Goal: Transaction & Acquisition: Obtain resource

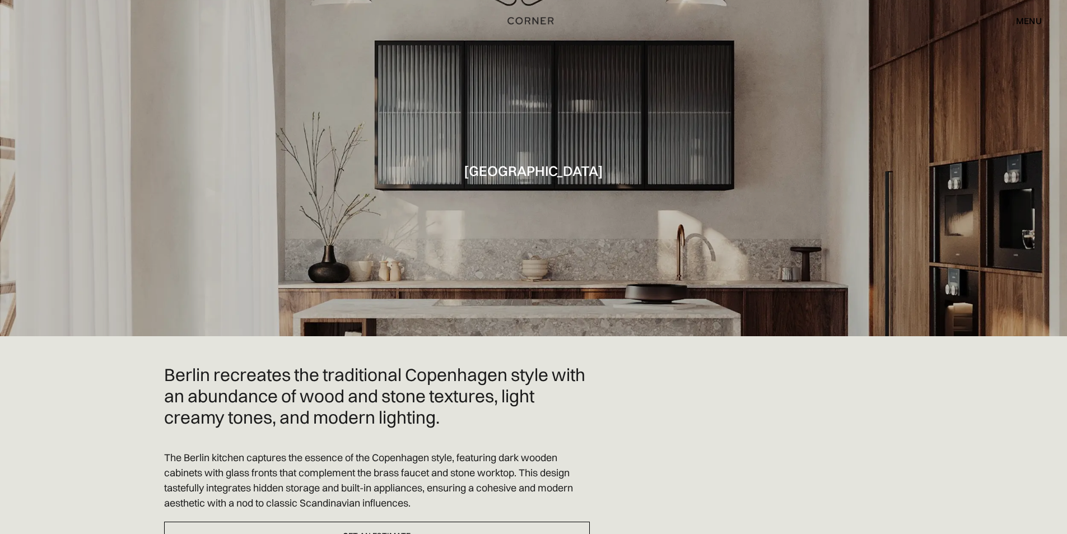
click at [1028, 20] on div "menu" at bounding box center [1029, 20] width 26 height 9
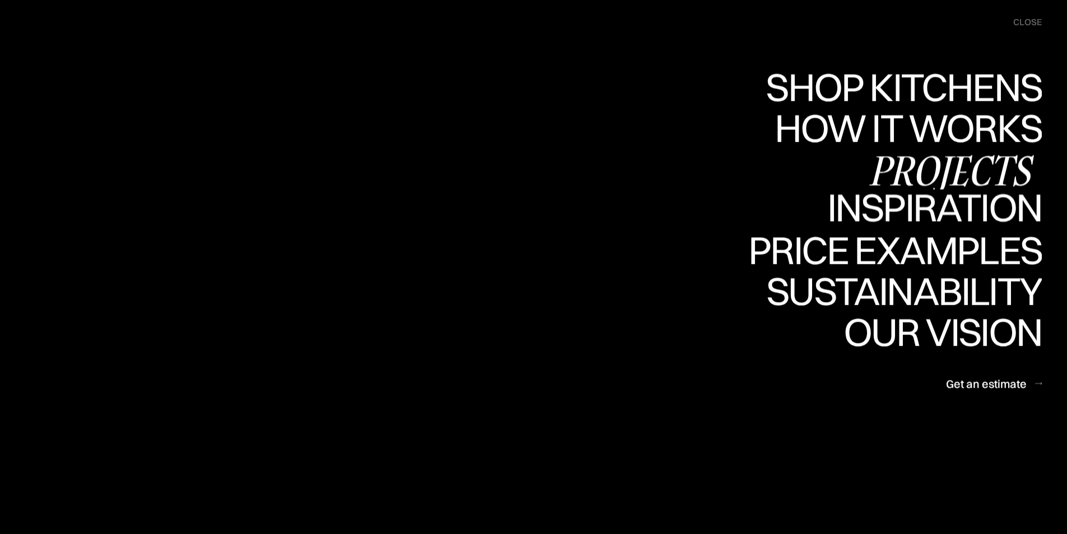
click at [986, 208] on div "Inspiration" at bounding box center [926, 207] width 230 height 39
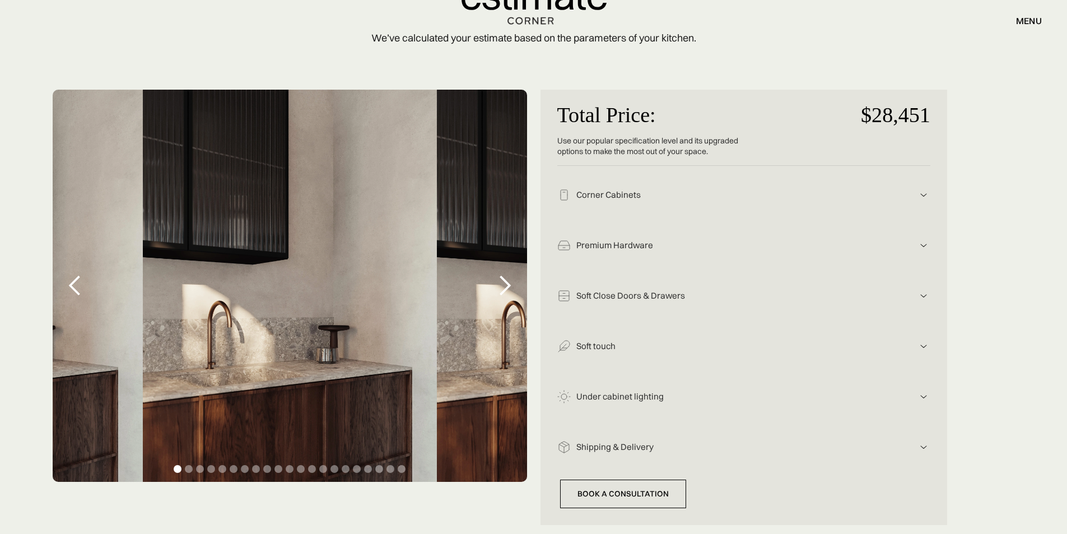
scroll to position [168, 0]
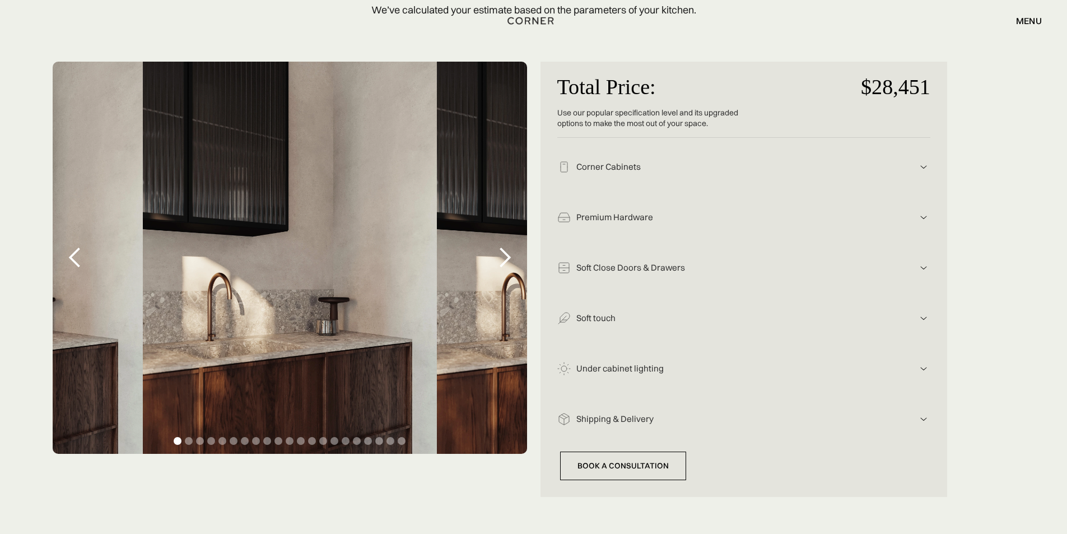
click at [503, 257] on div "next slide" at bounding box center [504, 257] width 22 height 22
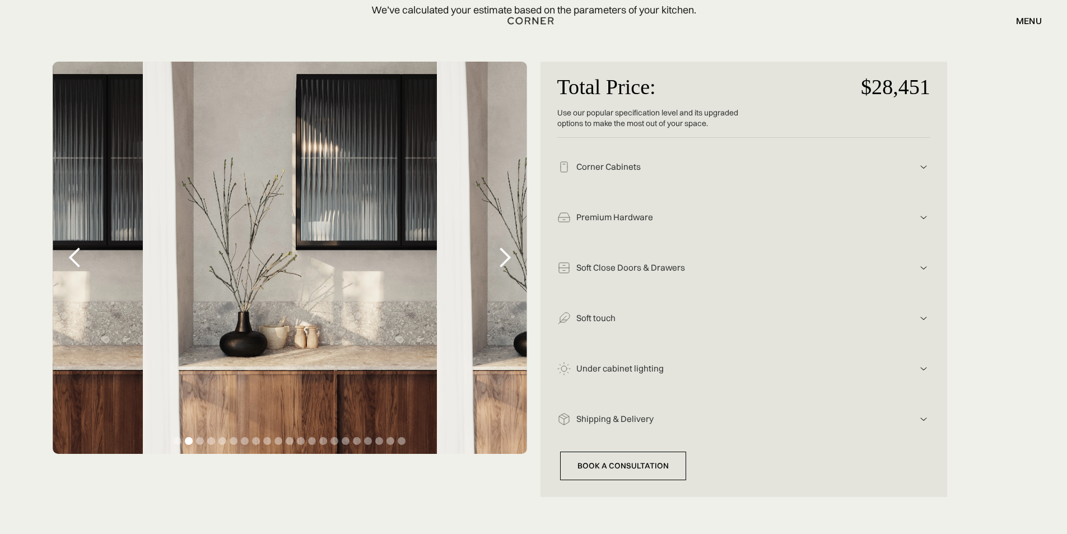
click at [503, 257] on div "next slide" at bounding box center [504, 257] width 22 height 22
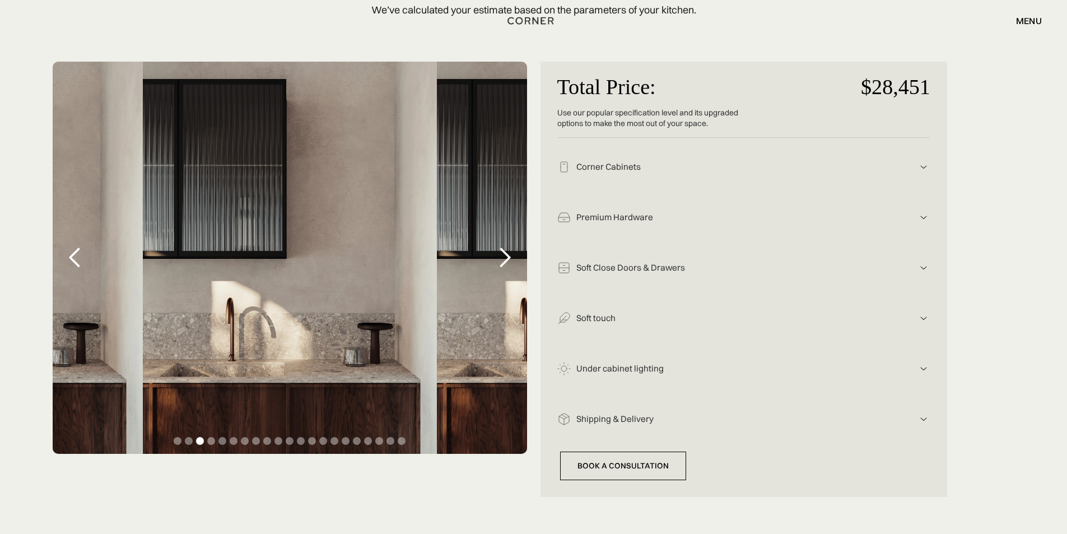
click at [503, 257] on div "next slide" at bounding box center [504, 257] width 22 height 22
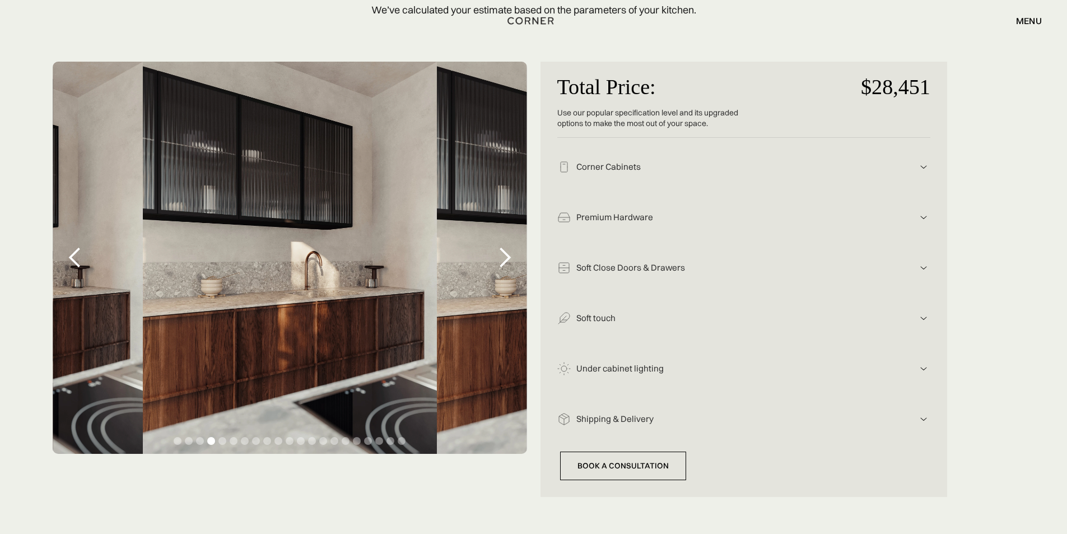
click at [503, 257] on div "next slide" at bounding box center [504, 257] width 22 height 22
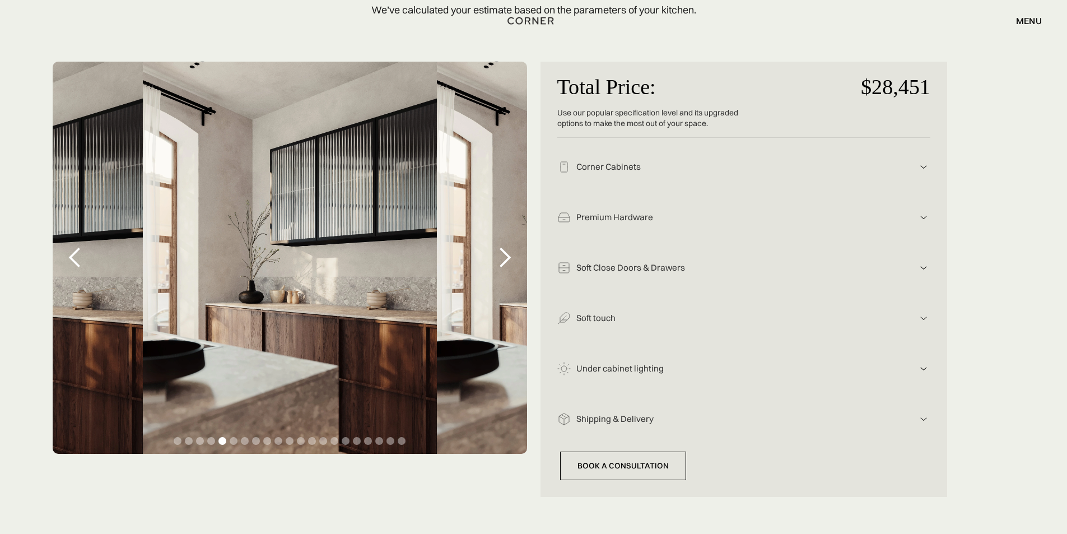
click at [503, 257] on div "next slide" at bounding box center [504, 257] width 22 height 22
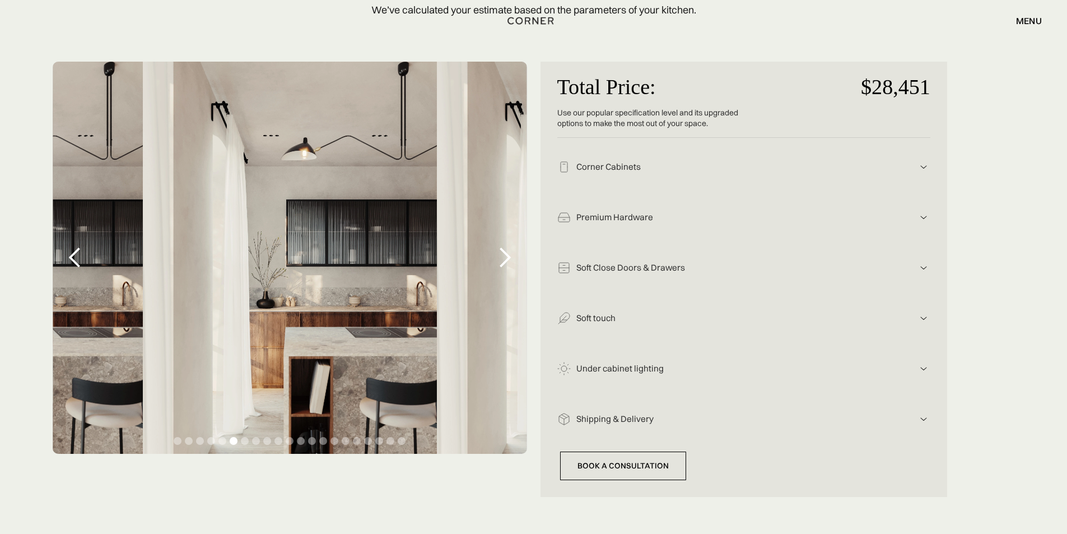
click at [503, 257] on div "next slide" at bounding box center [504, 257] width 22 height 22
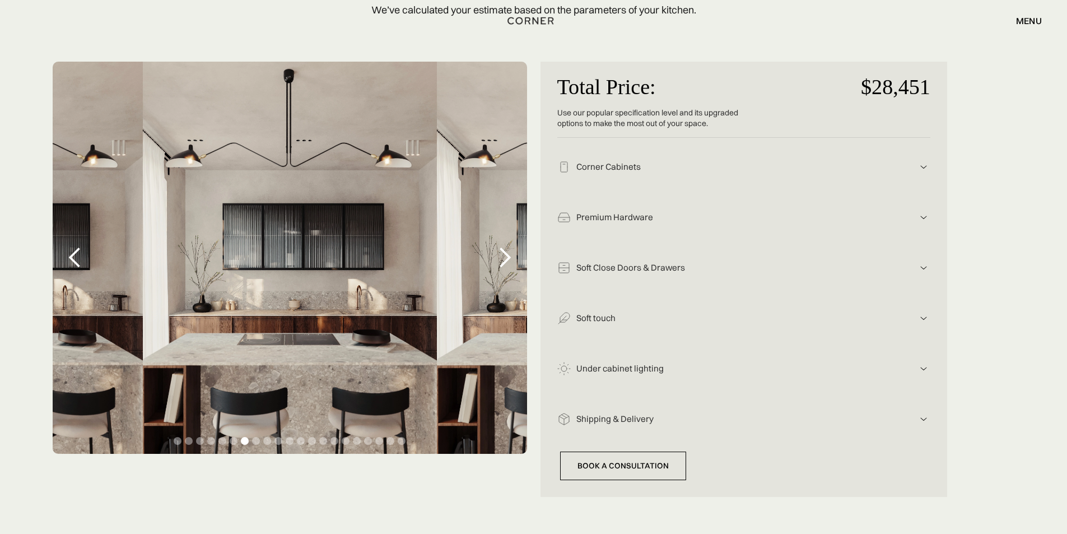
click at [503, 257] on div "next slide" at bounding box center [504, 257] width 22 height 22
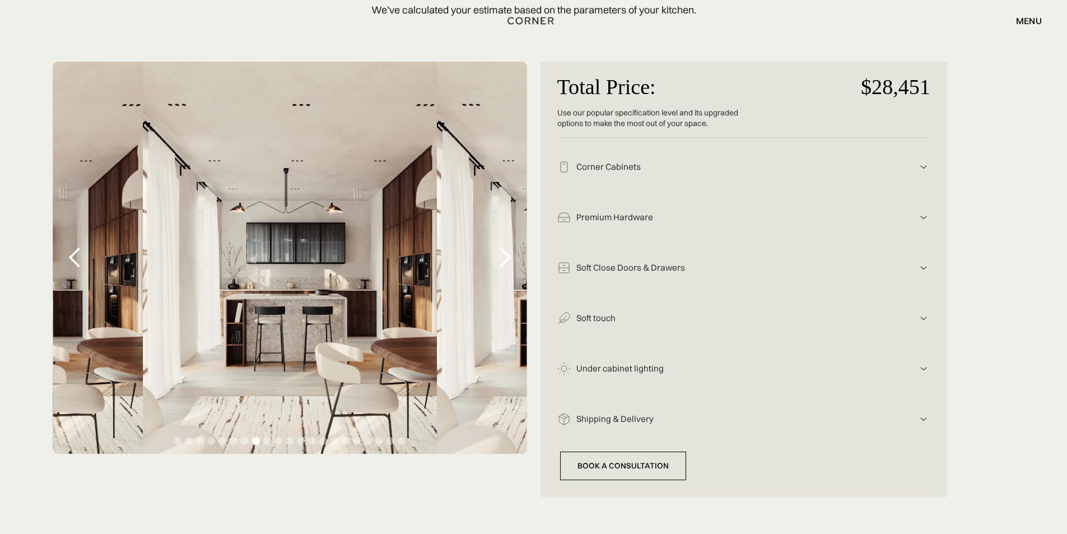
click at [503, 257] on div "next slide" at bounding box center [504, 257] width 22 height 22
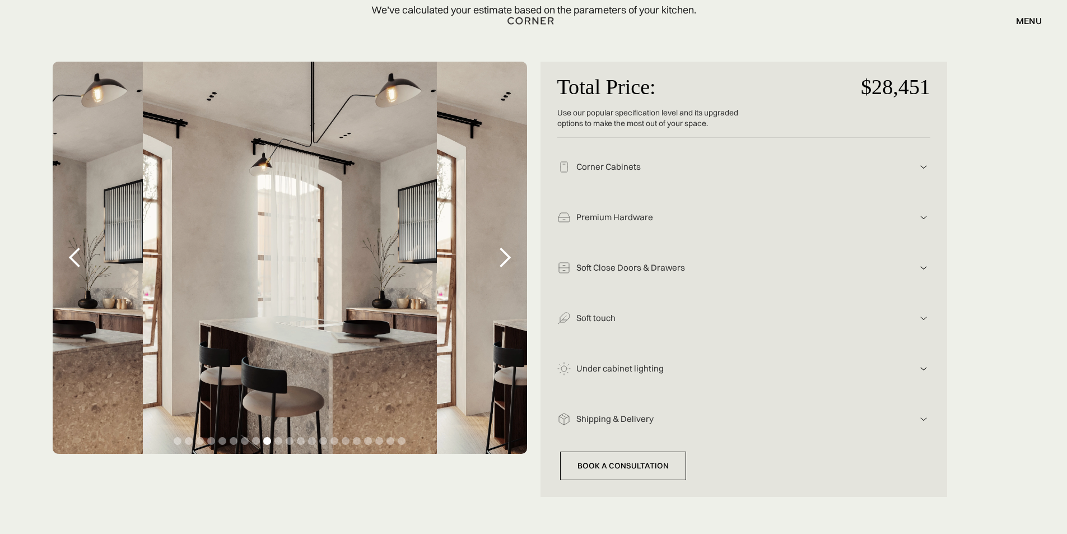
click at [503, 257] on div "next slide" at bounding box center [504, 257] width 22 height 22
